Goal: Information Seeking & Learning: Learn about a topic

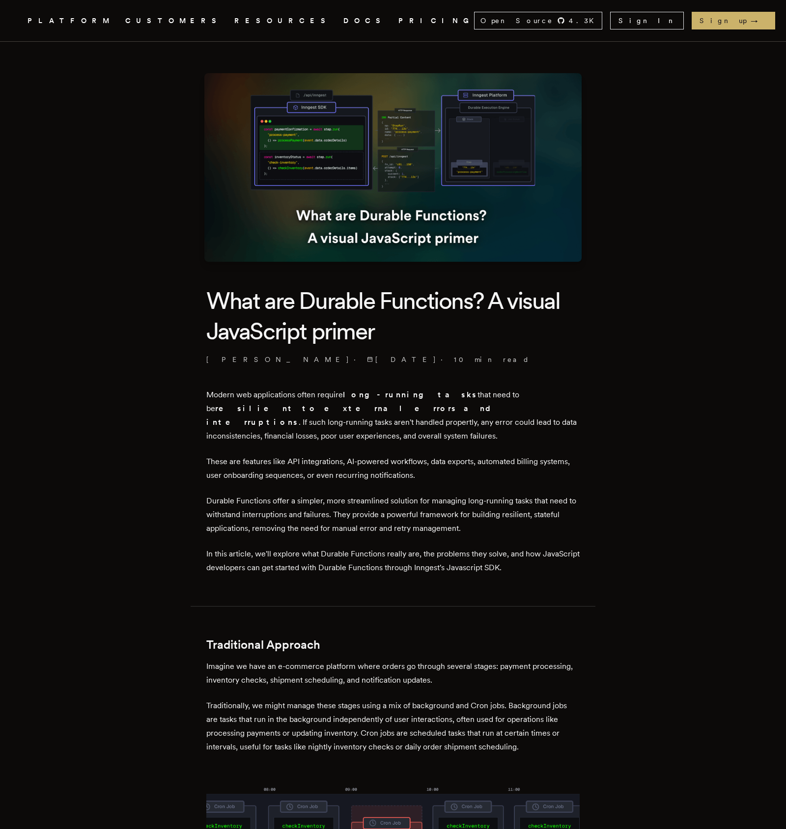
click at [309, 142] on img at bounding box center [392, 167] width 377 height 189
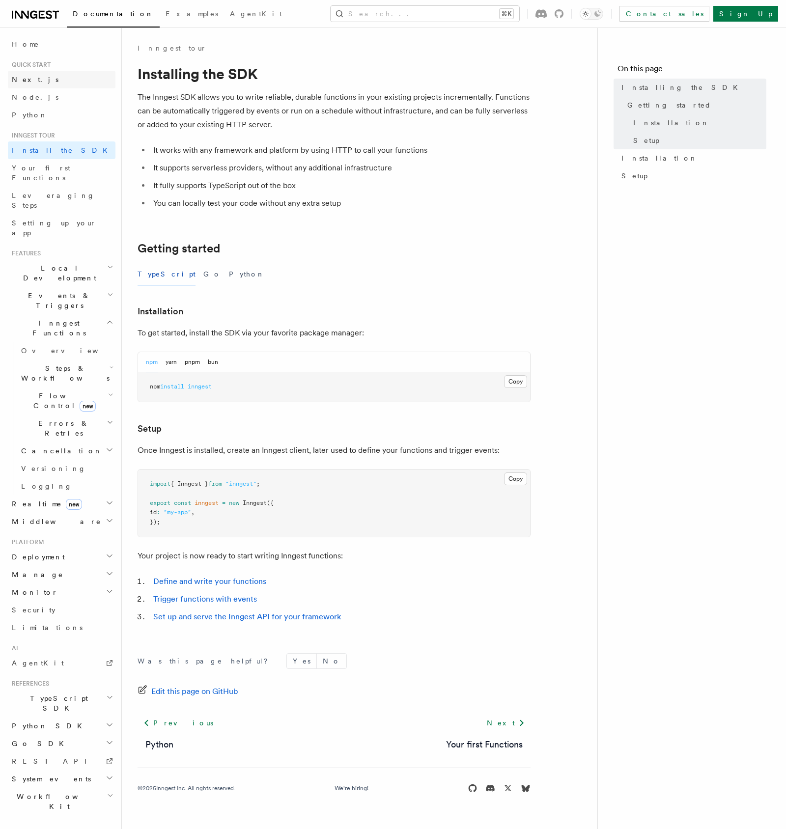
click at [27, 81] on span "Next.js" at bounding box center [35, 80] width 47 height 8
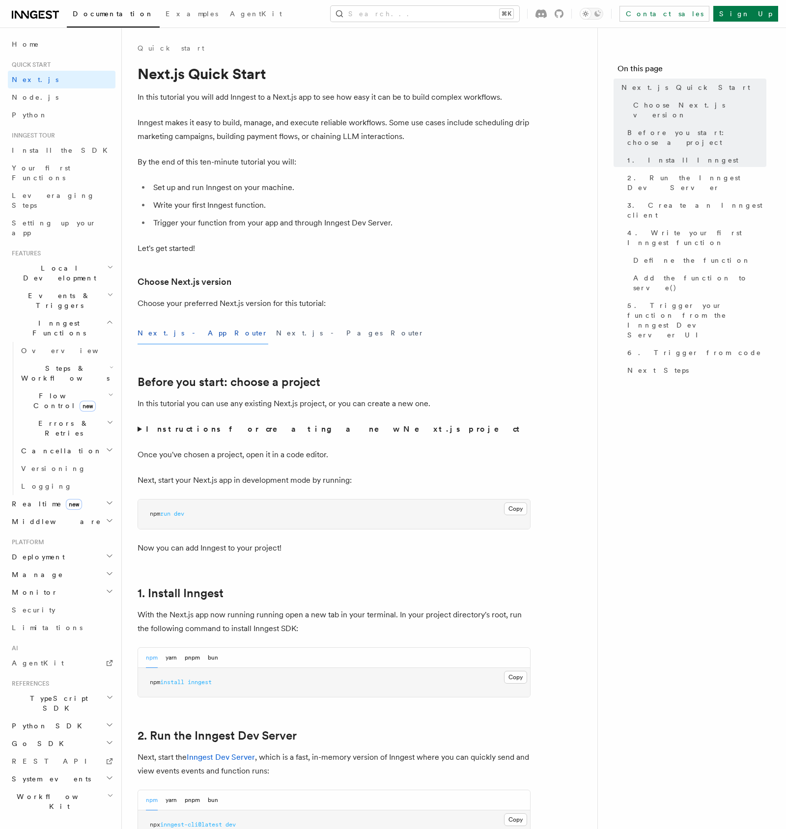
click at [27, 7] on link at bounding box center [35, 14] width 47 height 14
